Goal: Information Seeking & Learning: Understand process/instructions

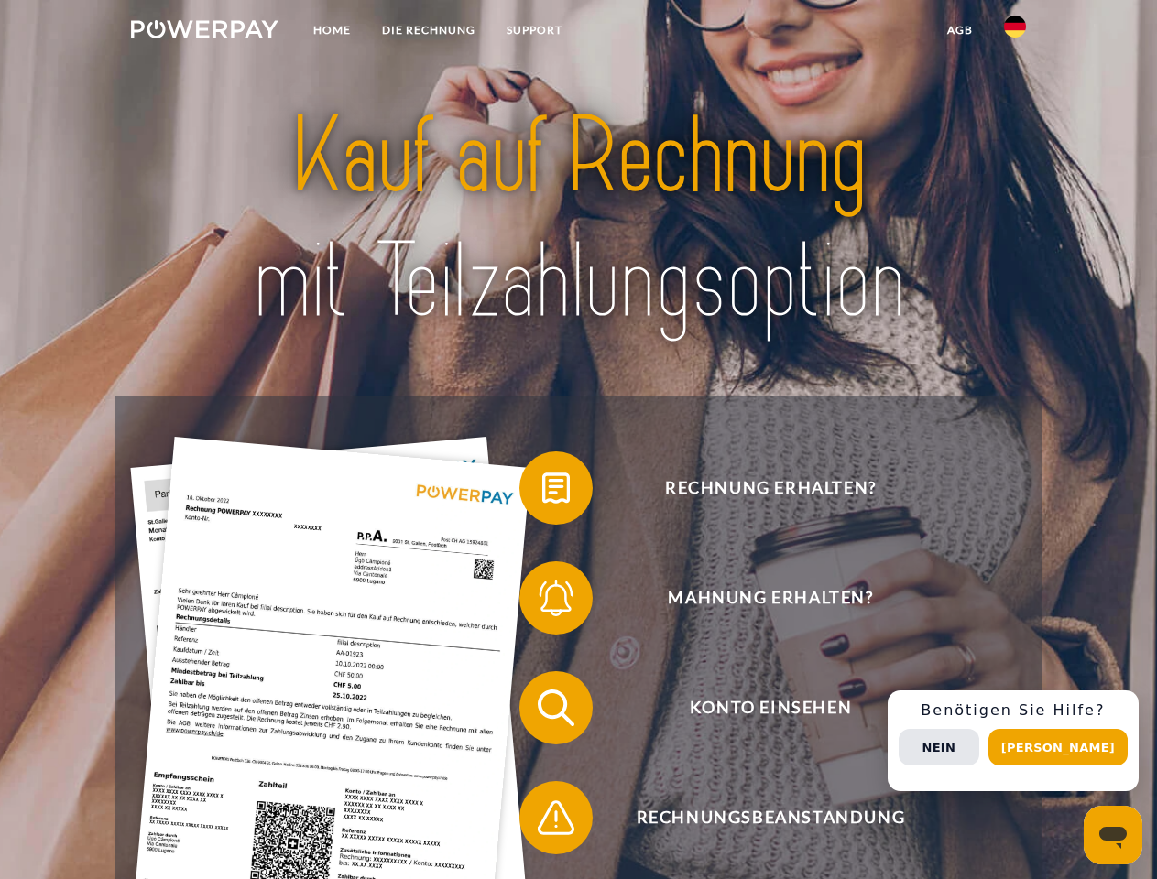
click at [204, 32] on img at bounding box center [204, 29] width 147 height 18
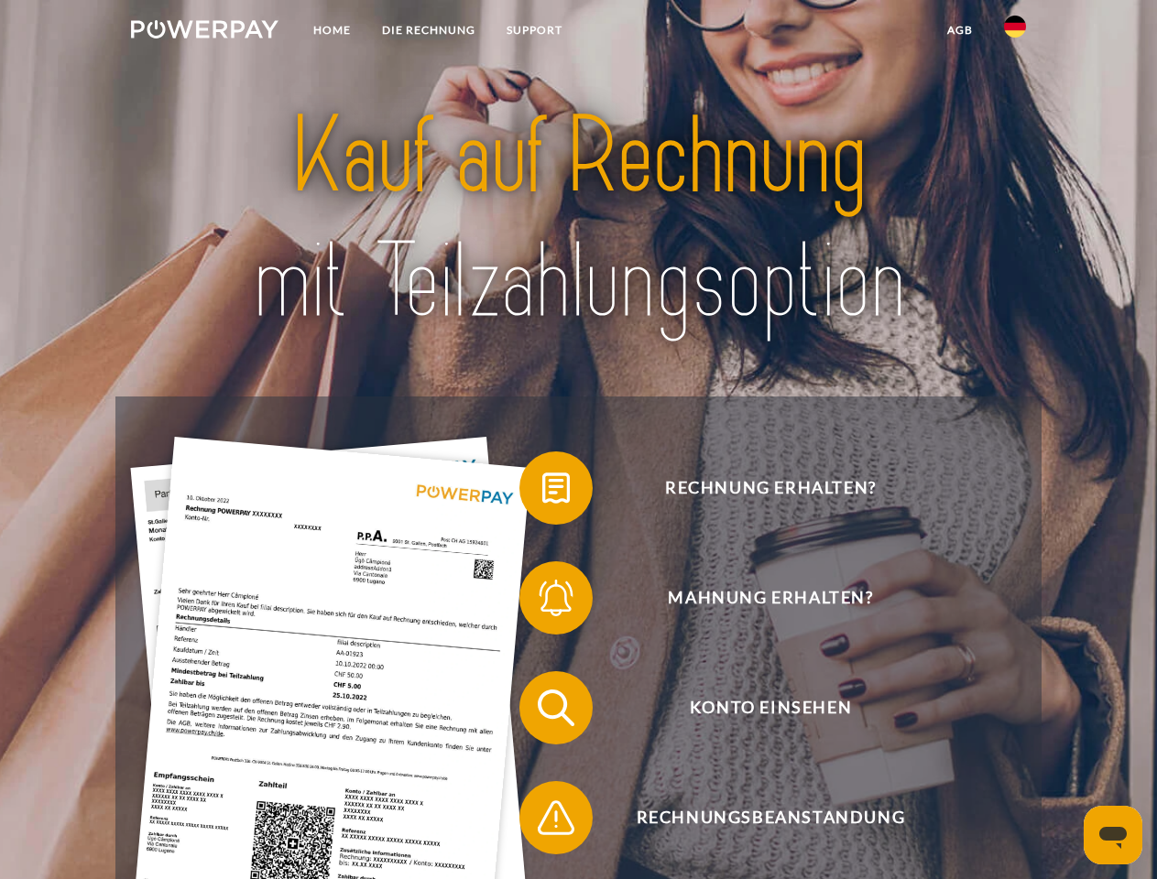
click at [1015, 32] on img at bounding box center [1015, 27] width 22 height 22
click at [959, 30] on link "agb" at bounding box center [959, 30] width 57 height 33
click at [542, 492] on span at bounding box center [529, 488] width 92 height 92
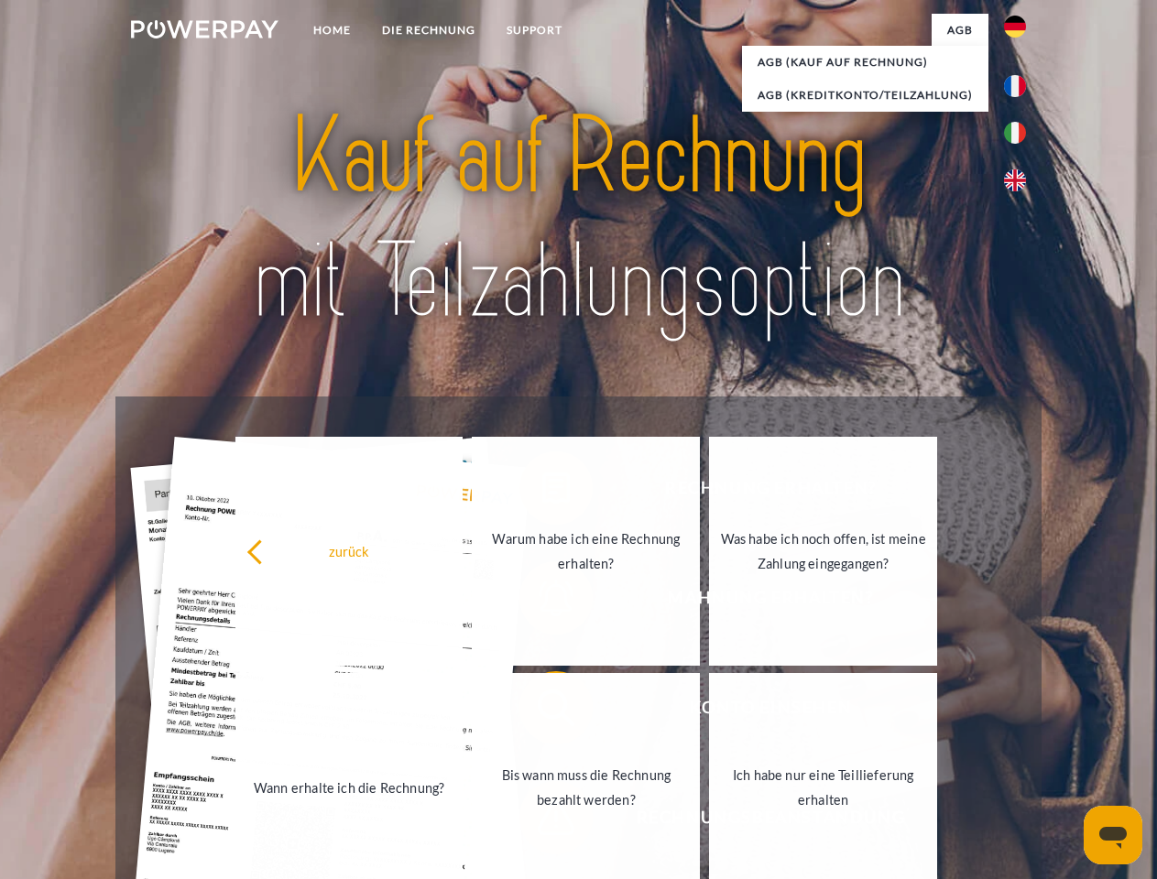
click at [463, 711] on link "Wann erhalte ich die Rechnung?" at bounding box center [349, 787] width 228 height 229
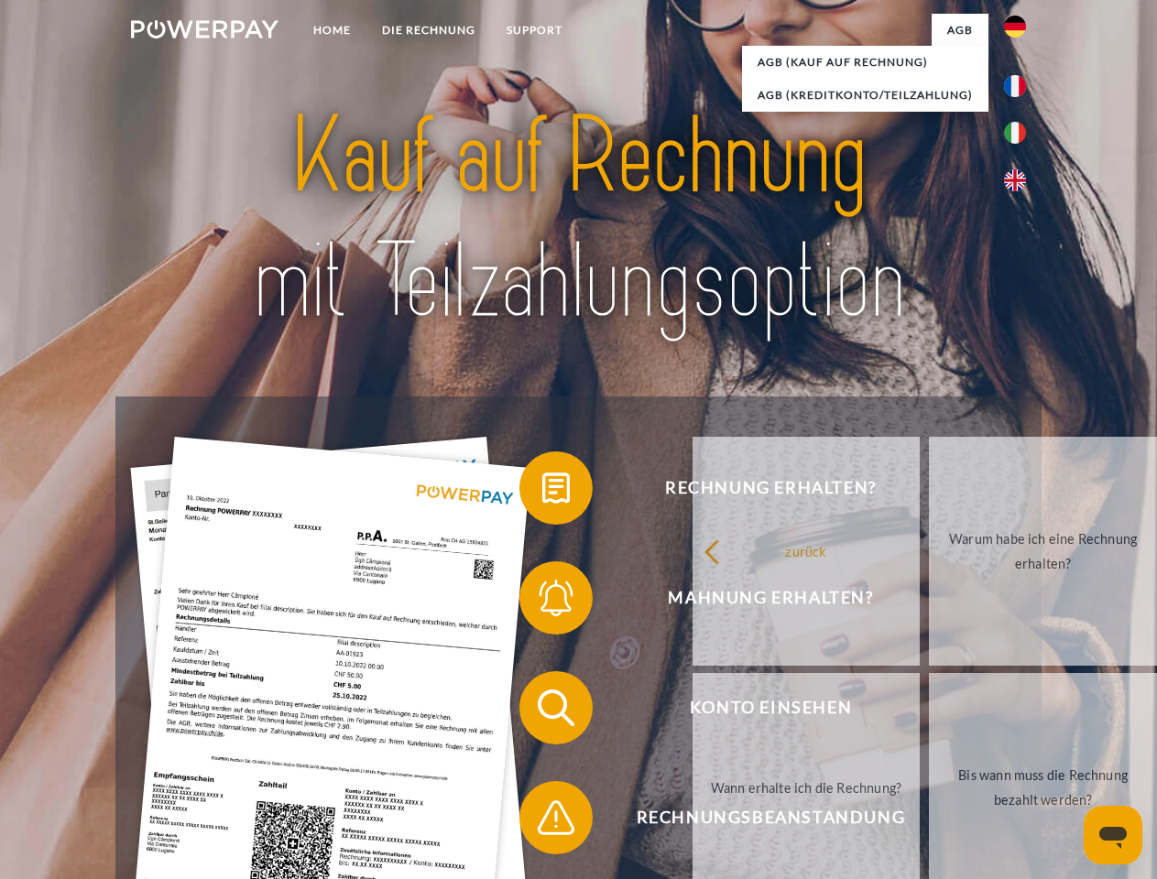
click at [542, 821] on span at bounding box center [529, 818] width 92 height 92
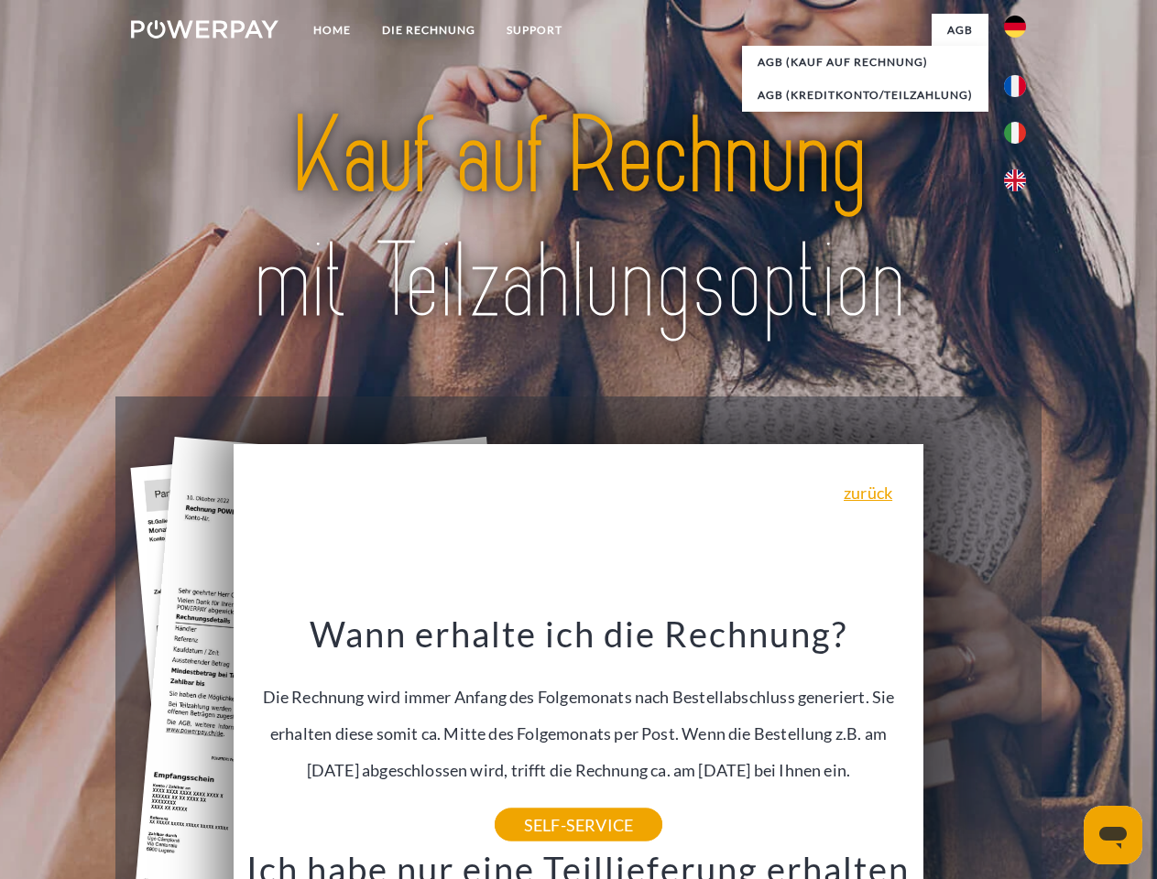
click at [974, 744] on span "Konto einsehen" at bounding box center [770, 707] width 449 height 73
click at [1064, 747] on header "Home DIE RECHNUNG SUPPORT" at bounding box center [578, 632] width 1157 height 1265
